Goal: Task Accomplishment & Management: Use online tool/utility

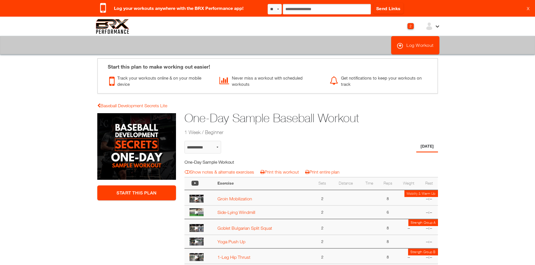
click at [411, 27] on div "2" at bounding box center [411, 26] width 6 height 6
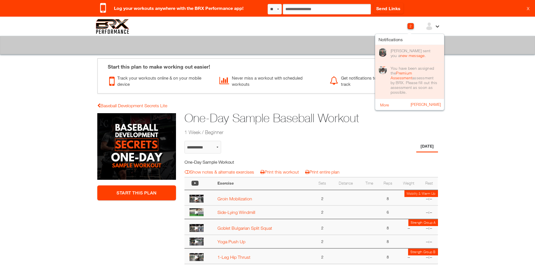
click at [411, 89] on div "You have been assigned the Premium Assessment assessment by BRX. Please fill ou…" at bounding box center [414, 80] width 47 height 29
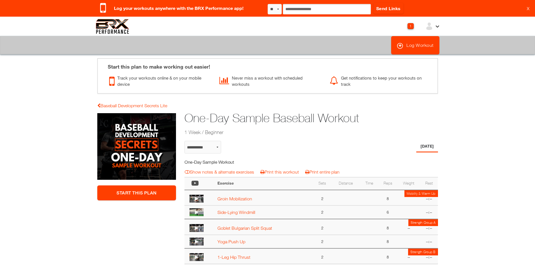
click at [529, 8] on link "X" at bounding box center [528, 9] width 3 height 6
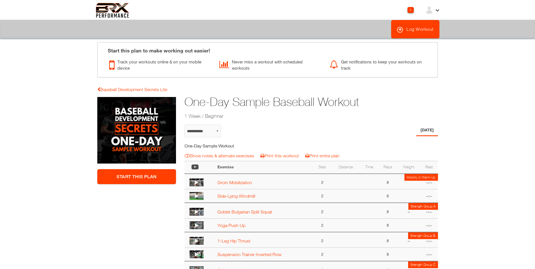
click at [436, 9] on icon at bounding box center [437, 9] width 5 height 5
click at [417, 23] on link "View Profile" at bounding box center [413, 22] width 25 height 5
select select "**********"
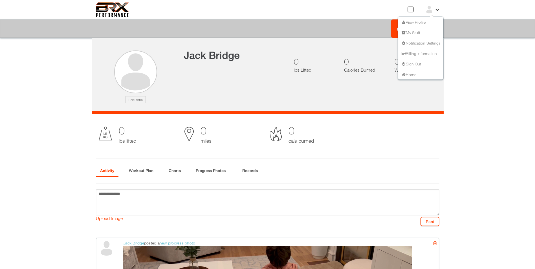
click at [428, 32] on li "My Stuff" at bounding box center [420, 32] width 45 height 10
click at [437, 10] on icon at bounding box center [437, 9] width 5 height 5
click at [412, 31] on link "My Stuff" at bounding box center [410, 32] width 19 height 5
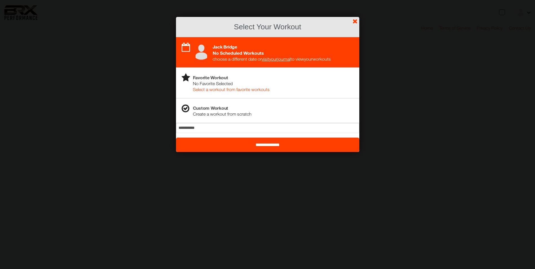
click at [280, 142] on input "**********" at bounding box center [267, 145] width 183 height 14
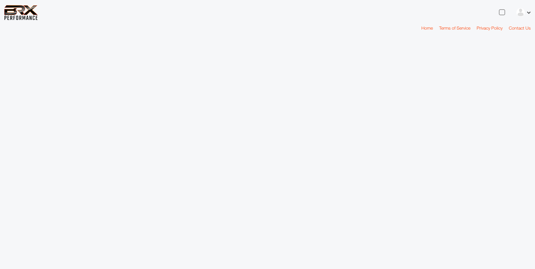
select select "*"
